Goal: Information Seeking & Learning: Learn about a topic

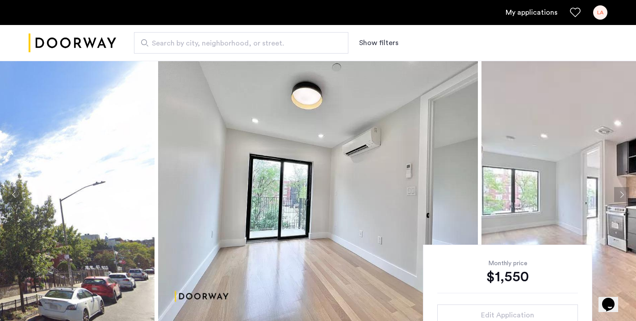
click at [598, 13] on div "LA" at bounding box center [600, 12] width 14 height 14
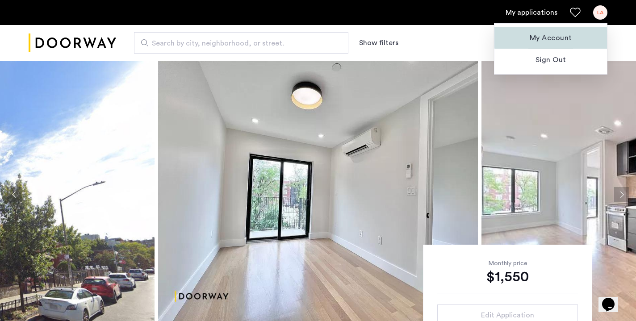
click at [561, 37] on span "My Account" at bounding box center [551, 38] width 98 height 11
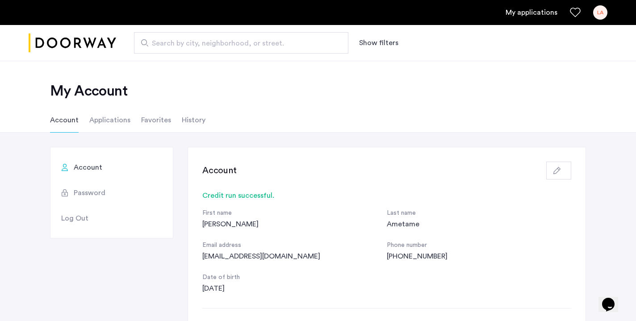
click at [520, 13] on link "My applications" at bounding box center [532, 12] width 52 height 11
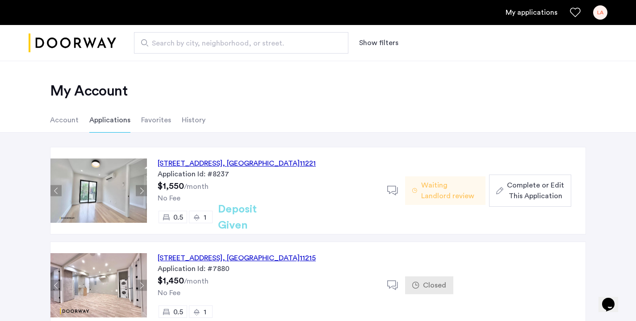
click at [256, 163] on div "48 Bleecker Street, Unit 3BTL, Brooklyn , NY 11221" at bounding box center [237, 163] width 158 height 11
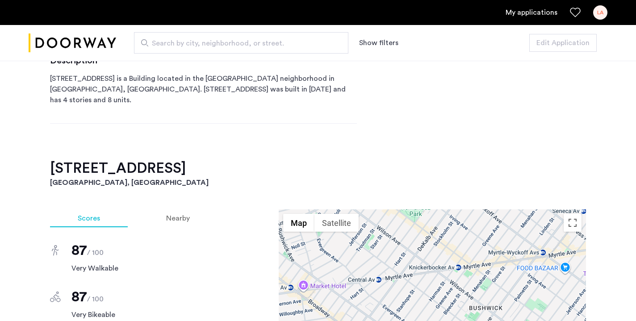
scroll to position [463, 0]
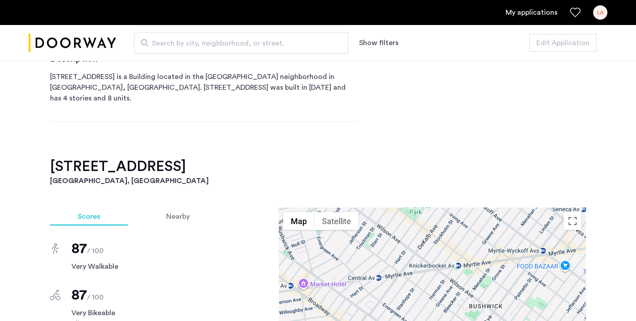
click at [545, 9] on link "My applications" at bounding box center [532, 12] width 52 height 11
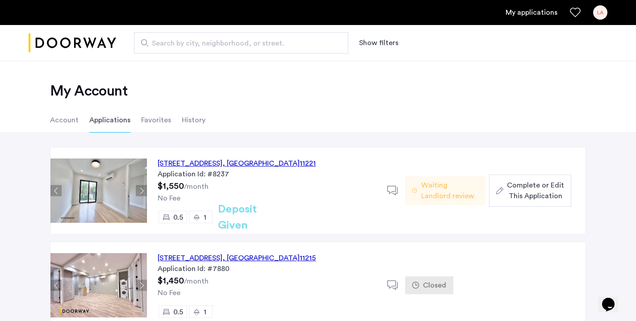
click at [446, 196] on span "Waiting Landlord review" at bounding box center [449, 190] width 57 height 21
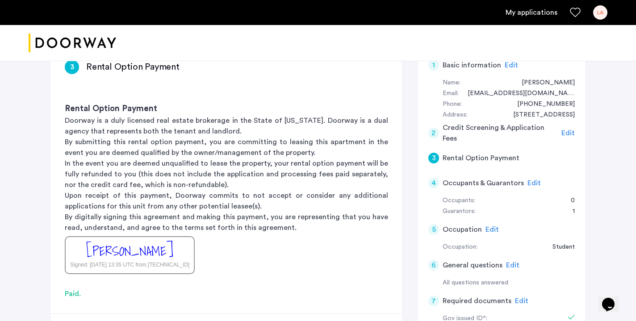
scroll to position [156, 0]
click at [525, 17] on link "My applications" at bounding box center [532, 12] width 52 height 11
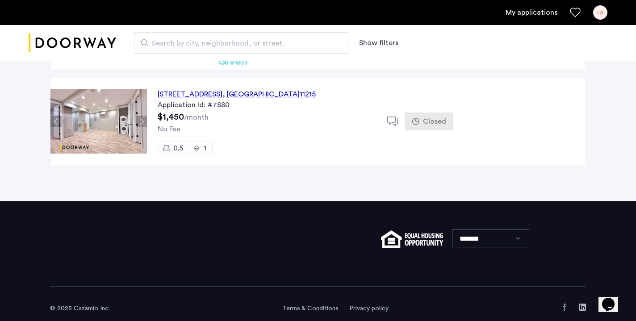
scroll to position [174, 0]
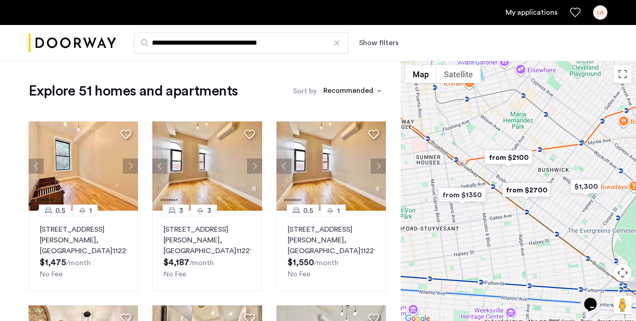
click at [305, 44] on input "**********" at bounding box center [241, 42] width 214 height 21
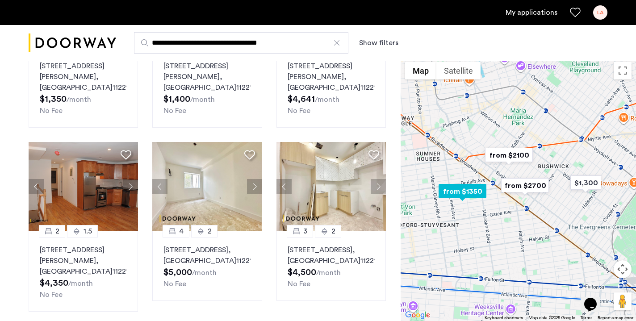
scroll to position [535, 0]
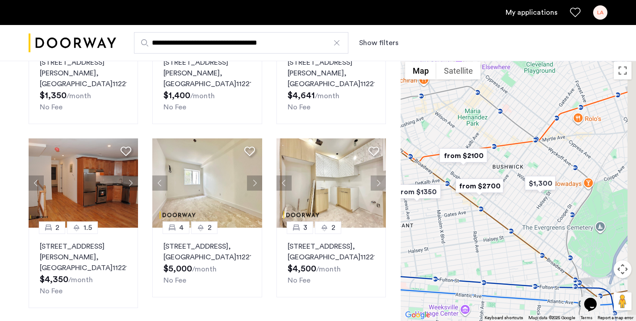
drag, startPoint x: 554, startPoint y: 211, endPoint x: 481, endPoint y: 210, distance: 73.3
click at [482, 210] on div at bounding box center [518, 189] width 235 height 264
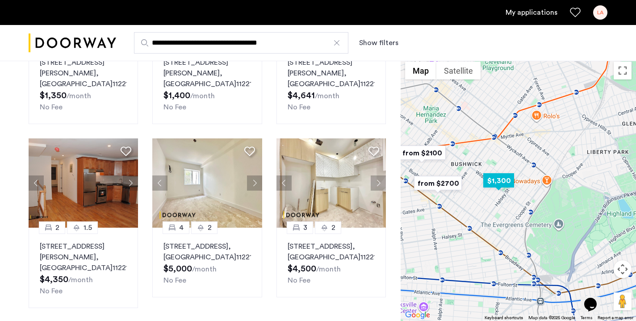
click at [499, 185] on img "$1,300" at bounding box center [499, 181] width 38 height 20
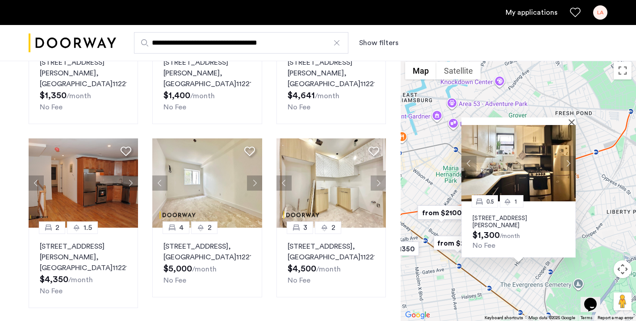
click at [571, 163] on button "Next apartment" at bounding box center [568, 162] width 15 height 15
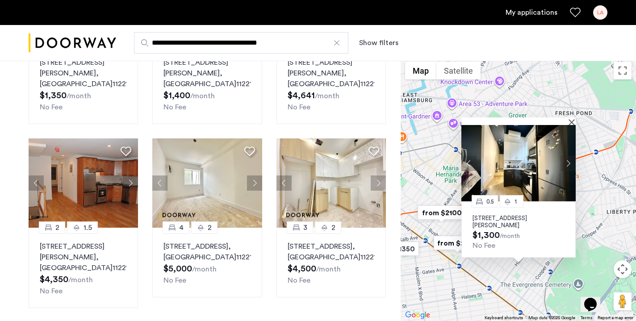
click at [571, 161] on button "Next apartment" at bounding box center [568, 162] width 15 height 15
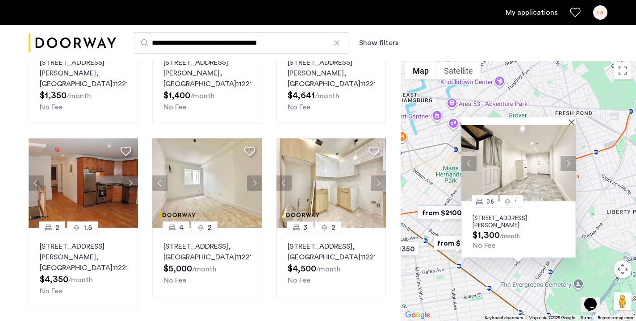
click at [515, 182] on img at bounding box center [518, 163] width 114 height 76
drag, startPoint x: 434, startPoint y: 184, endPoint x: 464, endPoint y: 184, distance: 30.4
click at [440, 184] on div "0.5 1 504 Wilson Avenue, Unit 1RBM, Brooklyn, NY 11221 $1,300 /month No Fee" at bounding box center [518, 189] width 235 height 264
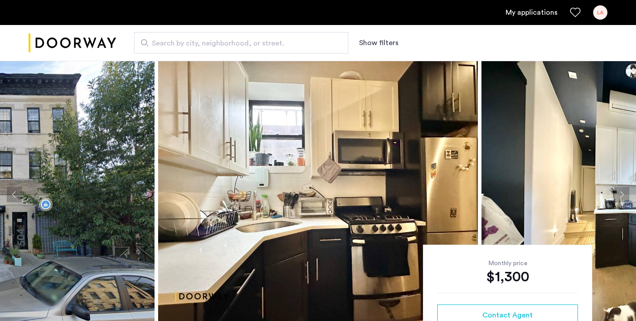
click at [178, 37] on input "Search by city, neighborhood, or street." at bounding box center [241, 42] width 214 height 21
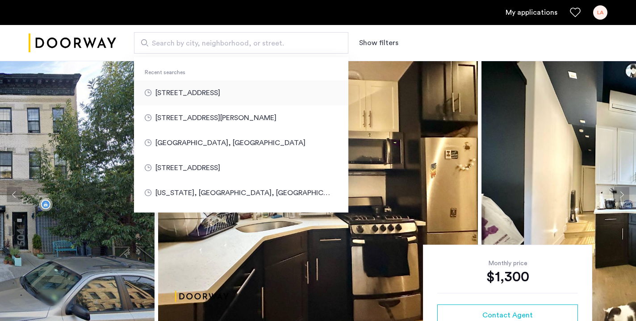
type input "**********"
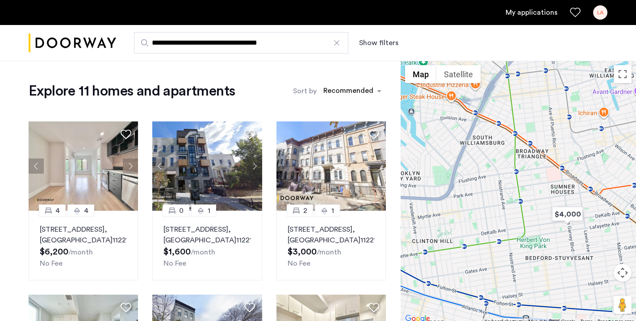
drag, startPoint x: 458, startPoint y: 165, endPoint x: 576, endPoint y: 185, distance: 119.2
click at [576, 185] on div at bounding box center [518, 193] width 235 height 264
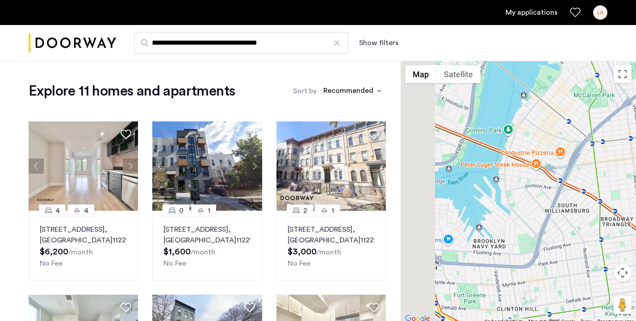
drag, startPoint x: 547, startPoint y: 197, endPoint x: 623, endPoint y: 269, distance: 104.9
click at [625, 269] on div "$4,000 from $1600 Map Terrain Satellite Labels Keyboard shortcuts Map Data Map …" at bounding box center [518, 193] width 235 height 264
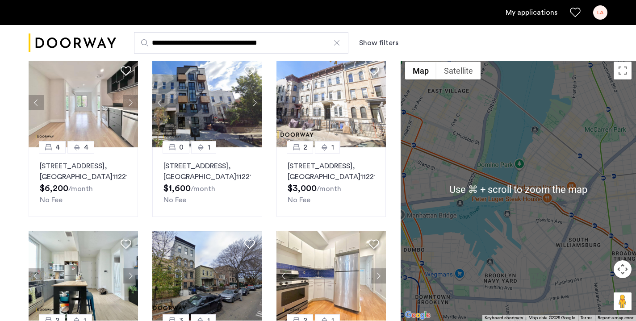
scroll to position [66, 0]
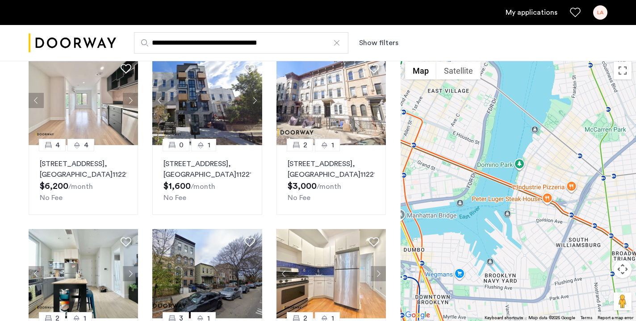
drag, startPoint x: 498, startPoint y: 221, endPoint x: 614, endPoint y: 220, distance: 116.1
click at [614, 220] on div at bounding box center [518, 189] width 235 height 264
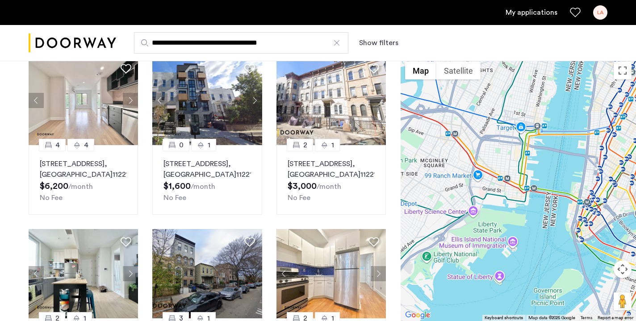
drag, startPoint x: 614, startPoint y: 220, endPoint x: 478, endPoint y: 264, distance: 142.2
click at [479, 264] on div at bounding box center [518, 189] width 235 height 264
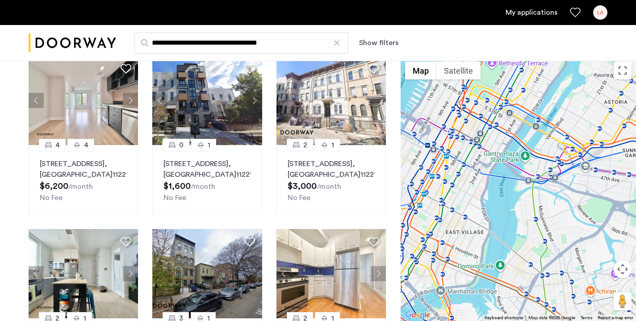
click at [377, 45] on button "Show filters" at bounding box center [378, 43] width 39 height 11
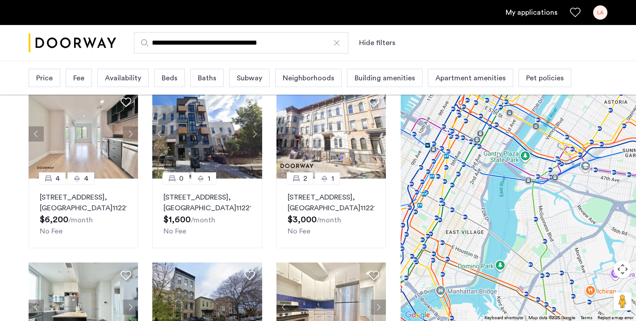
click at [163, 78] on span "Beds" at bounding box center [170, 78] width 16 height 11
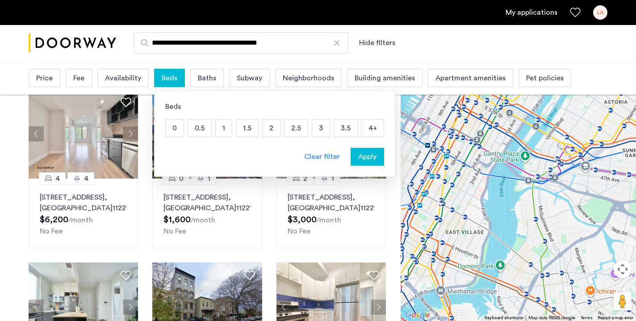
click at [216, 130] on p "1" at bounding box center [224, 128] width 16 height 17
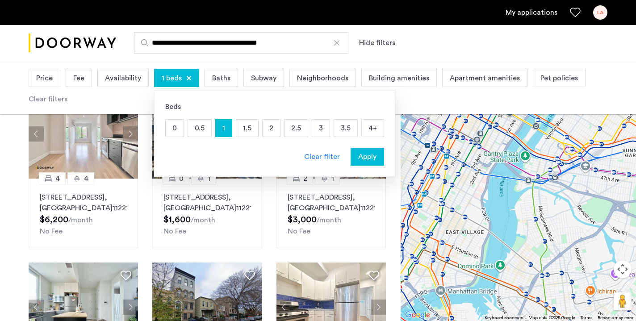
click at [188, 130] on p "0.5" at bounding box center [199, 128] width 23 height 17
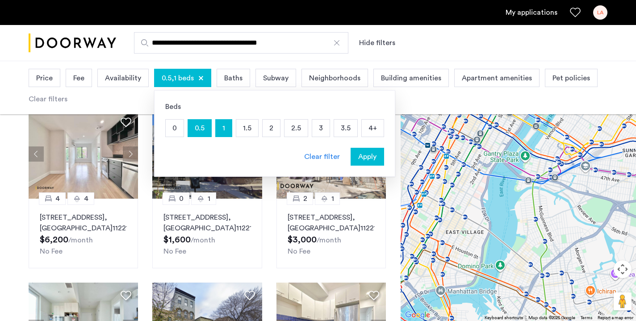
click at [230, 81] on span "Baths" at bounding box center [233, 78] width 18 height 11
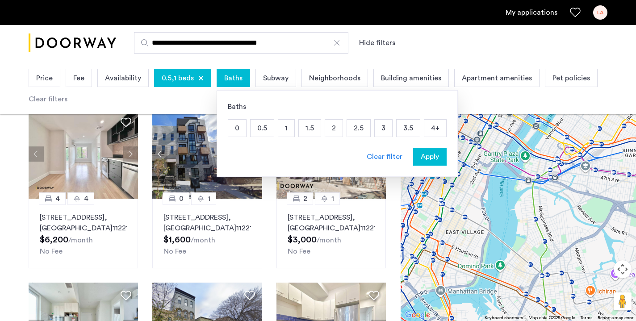
click at [285, 125] on p "1" at bounding box center [286, 128] width 16 height 17
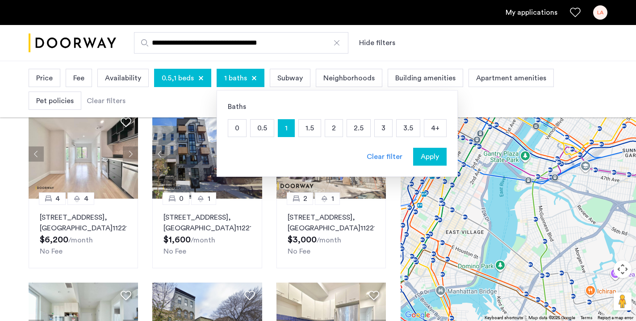
click at [425, 158] on span "Apply" at bounding box center [430, 156] width 18 height 11
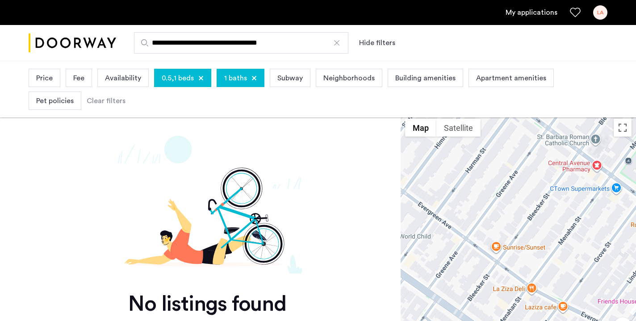
click at [254, 75] on div "1 baths" at bounding box center [241, 78] width 48 height 18
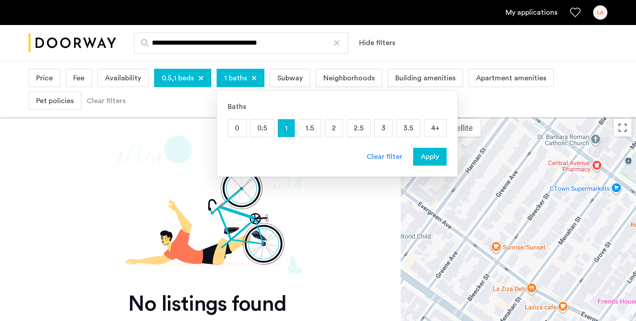
click at [389, 161] on div "Clear filter" at bounding box center [385, 156] width 36 height 11
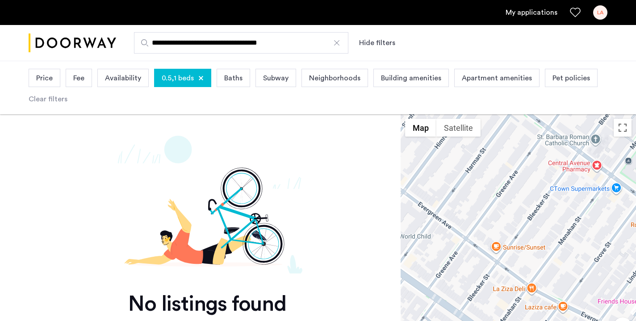
click at [198, 77] on div at bounding box center [200, 77] width 5 height 5
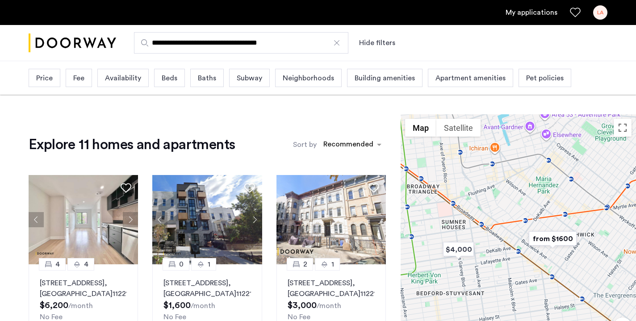
drag, startPoint x: 301, startPoint y: 48, endPoint x: 77, endPoint y: 49, distance: 224.2
click at [77, 49] on div "**********" at bounding box center [318, 43] width 636 height 36
drag, startPoint x: 289, startPoint y: 40, endPoint x: 50, endPoint y: 40, distance: 238.1
click at [50, 40] on div "**********" at bounding box center [318, 43] width 636 height 36
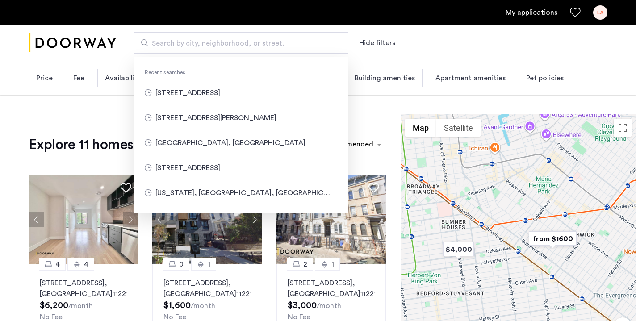
type input "*"
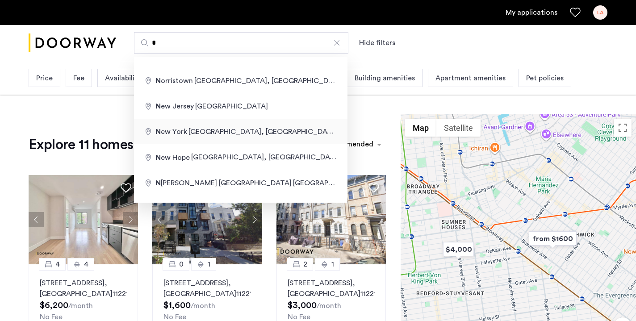
type input "**********"
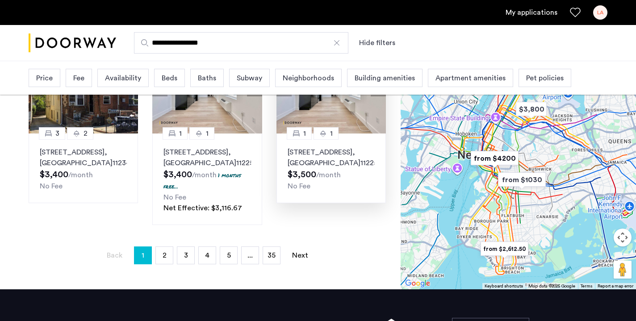
scroll to position [695, 0]
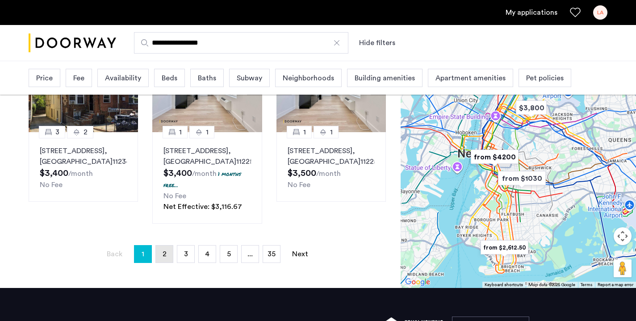
click at [163, 263] on link "page 2" at bounding box center [164, 254] width 17 height 17
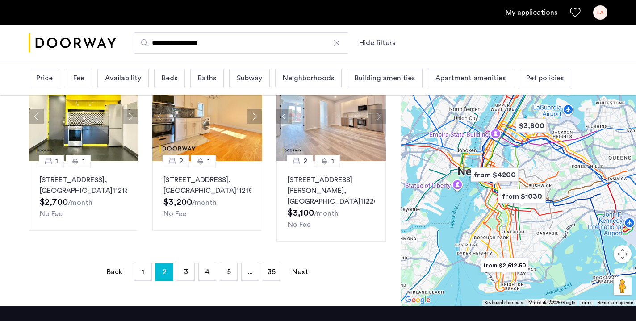
scroll to position [677, 0]
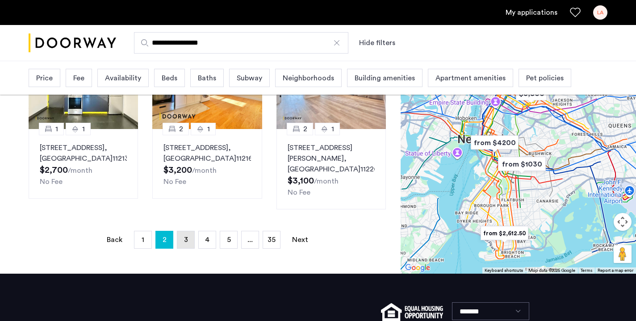
click at [188, 245] on link "page 3" at bounding box center [185, 239] width 17 height 17
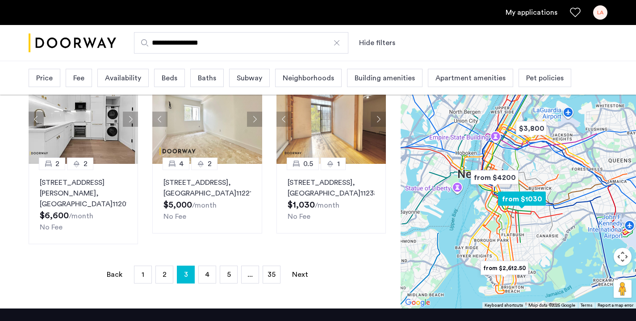
scroll to position [677, 0]
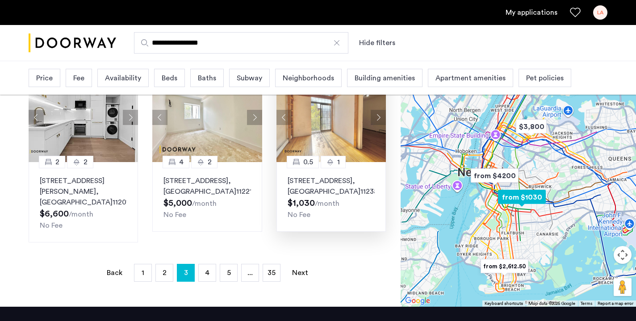
click at [317, 156] on div "0.5" at bounding box center [303, 162] width 32 height 13
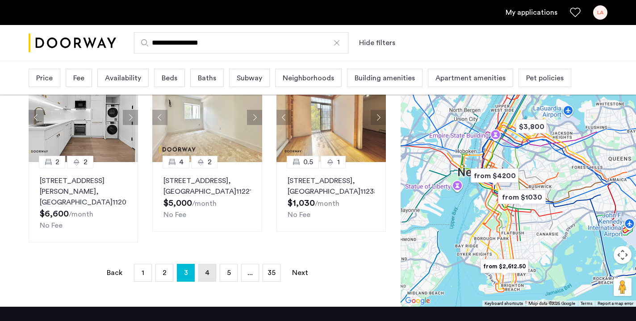
click at [204, 276] on link "page 4" at bounding box center [207, 272] width 17 height 17
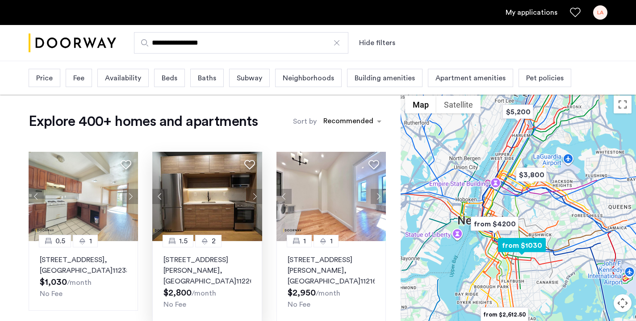
scroll to position [33, 0]
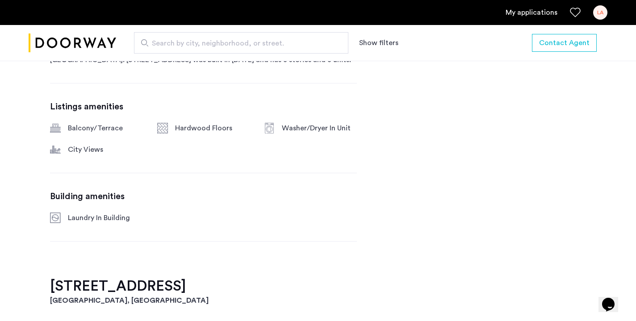
scroll to position [490, 0]
